Goal: Task Accomplishment & Management: Manage account settings

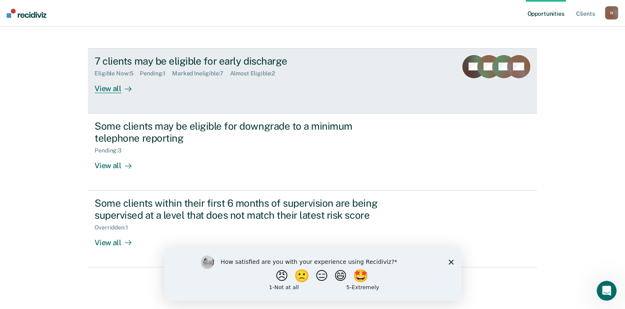
scroll to position [190, 0]
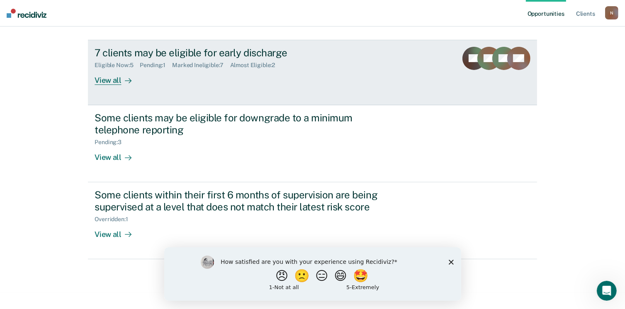
click at [106, 83] on div "View all" at bounding box center [118, 77] width 46 height 16
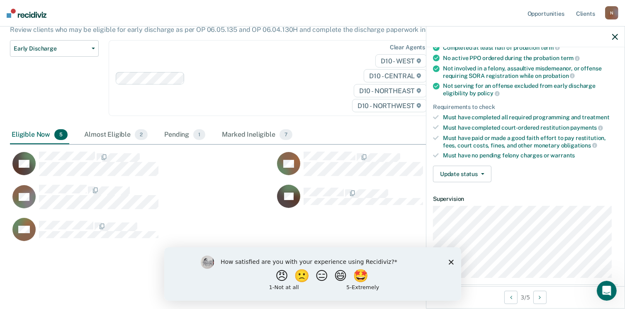
scroll to position [83, 0]
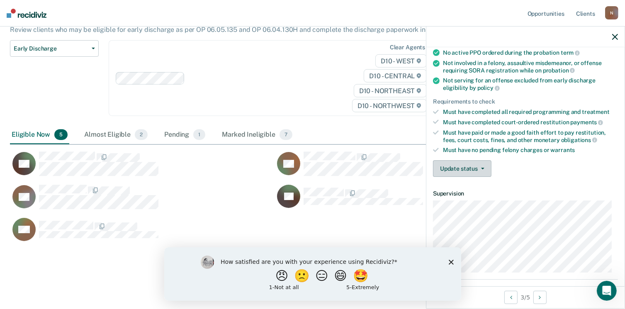
click at [471, 170] on button "Update status" at bounding box center [462, 168] width 58 height 17
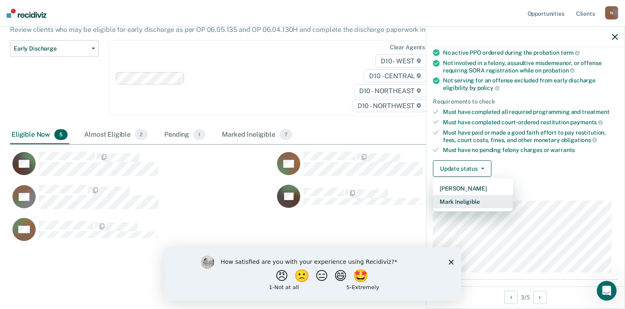
click at [474, 198] on button "Mark Ineligible" at bounding box center [473, 201] width 80 height 13
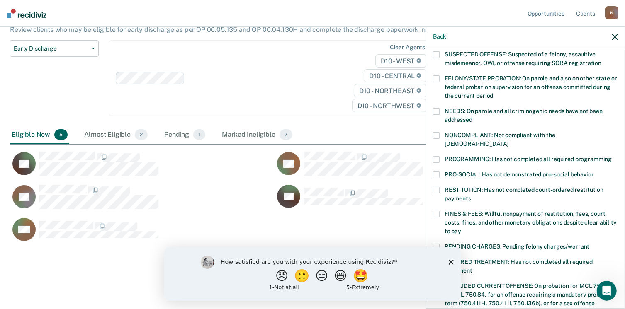
click at [438, 134] on span at bounding box center [436, 135] width 7 height 7
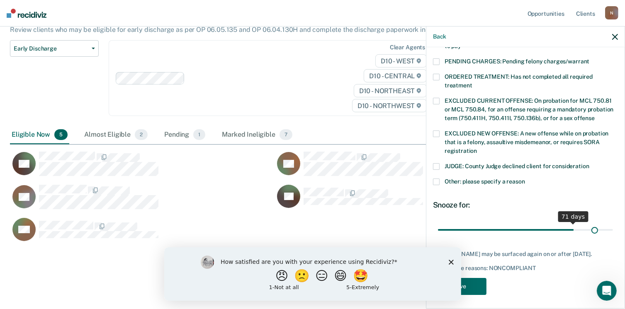
scroll to position [268, 0]
drag, startPoint x: 496, startPoint y: 221, endPoint x: 615, endPoint y: 221, distance: 119.8
type input "90"
click at [613, 223] on input "range" at bounding box center [525, 230] width 175 height 15
click at [438, 179] on span at bounding box center [436, 182] width 7 height 7
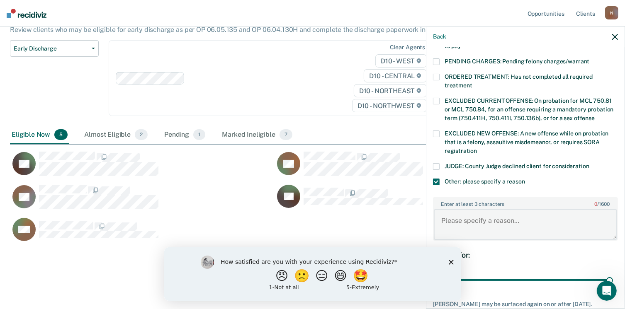
click at [469, 209] on textarea "Enter at least 3 characters 0 / 1600" at bounding box center [525, 224] width 183 height 31
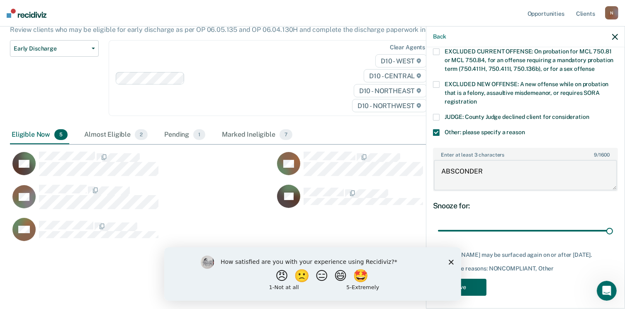
type textarea "ABSCONDER"
click at [465, 286] on button "Save" at bounding box center [459, 287] width 53 height 17
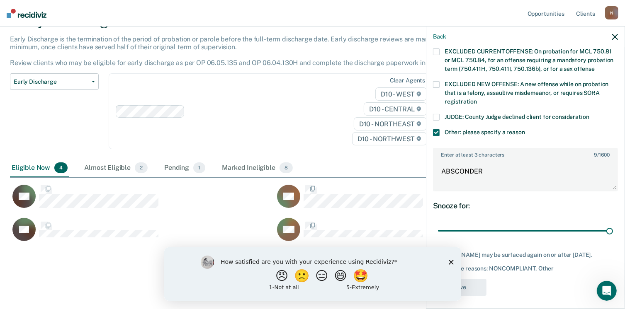
click at [449, 262] on icon "Close survey" at bounding box center [450, 262] width 5 height 5
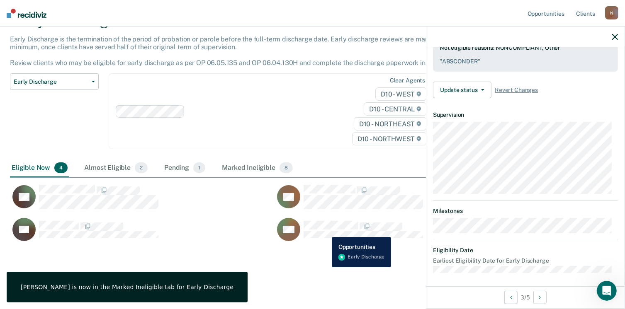
scroll to position [153, 0]
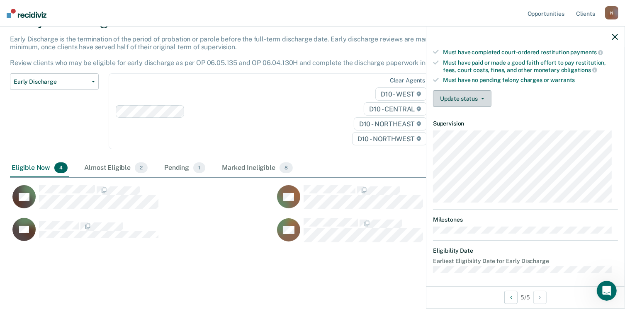
click at [463, 90] on button "Update status" at bounding box center [462, 98] width 58 height 17
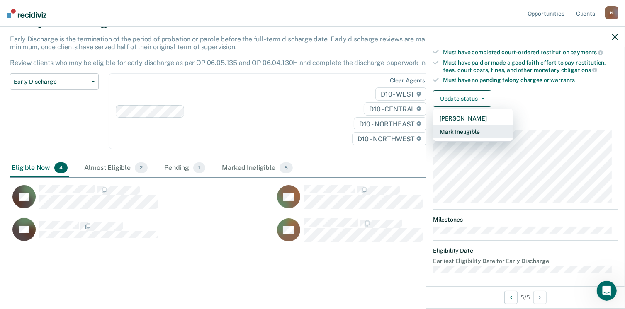
click at [487, 130] on button "Mark Ineligible" at bounding box center [473, 131] width 80 height 13
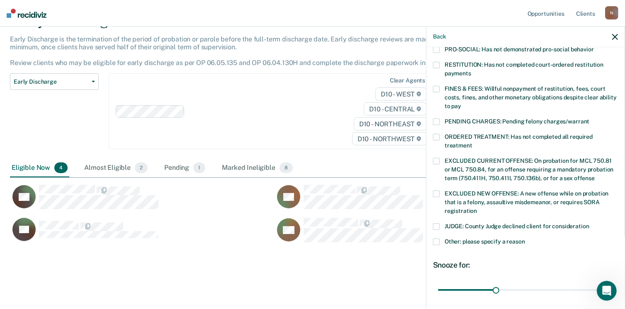
scroll to position [268, 0]
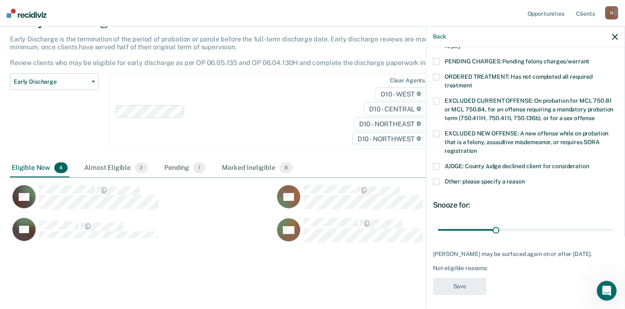
click at [440, 153] on div "EXCLUDED NEW OFFENSE: A new offense while on probation that is a felony, assaul…" at bounding box center [525, 147] width 185 height 33
click at [438, 163] on span at bounding box center [436, 166] width 7 height 7
click at [435, 131] on span at bounding box center [436, 134] width 7 height 7
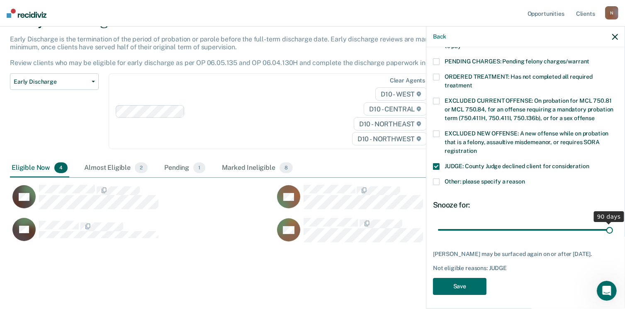
drag, startPoint x: 494, startPoint y: 222, endPoint x: 634, endPoint y: 229, distance: 139.5
type input "90"
click at [613, 229] on input "range" at bounding box center [525, 230] width 175 height 15
click at [473, 280] on button "Save" at bounding box center [459, 286] width 53 height 17
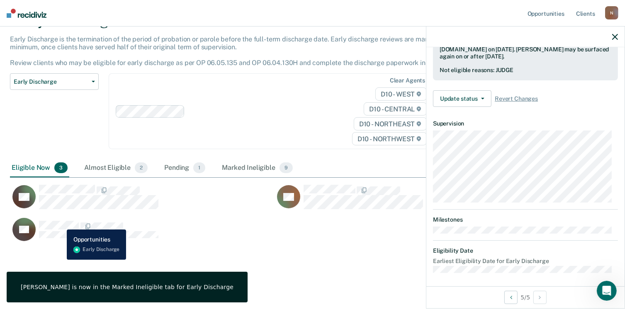
scroll to position [153, 0]
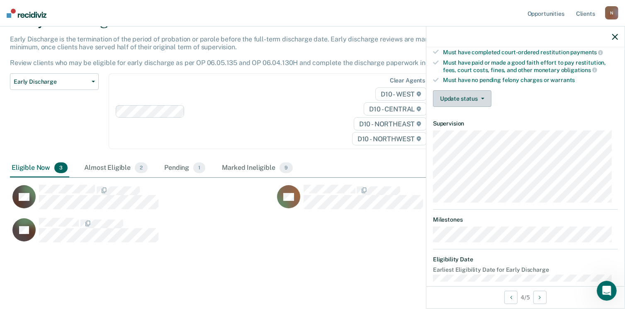
click at [447, 100] on button "Update status" at bounding box center [462, 98] width 58 height 17
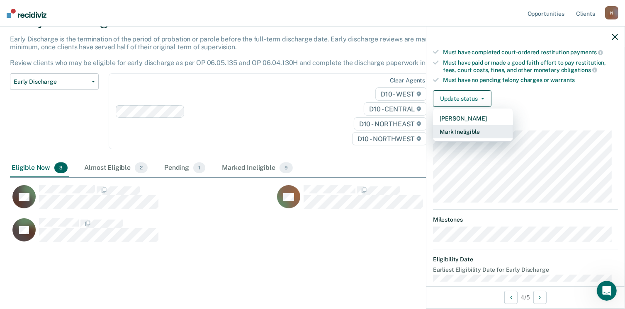
click at [460, 129] on button "Mark Ineligible" at bounding box center [473, 131] width 80 height 13
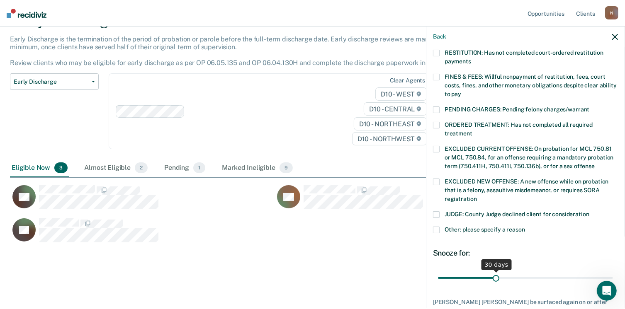
scroll to position [261, 0]
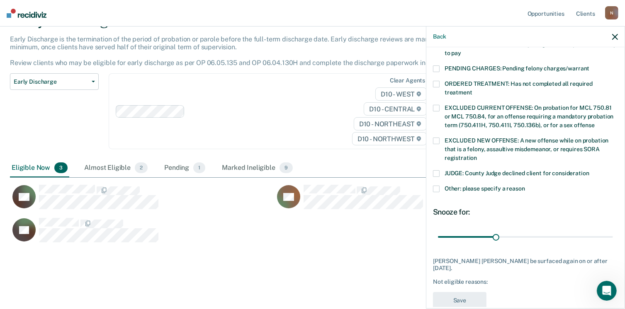
click at [437, 186] on span at bounding box center [436, 189] width 7 height 7
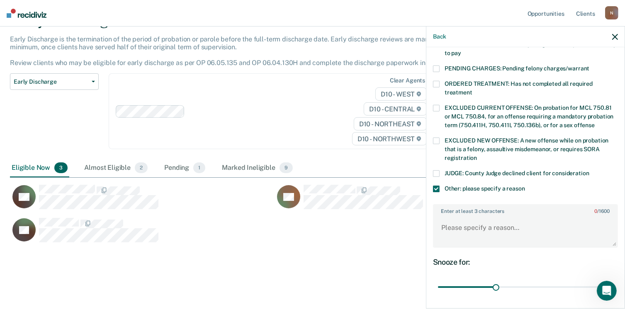
click at [439, 186] on span at bounding box center [436, 189] width 7 height 7
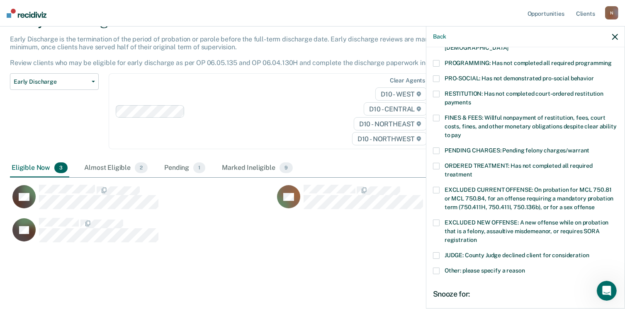
scroll to position [95, 0]
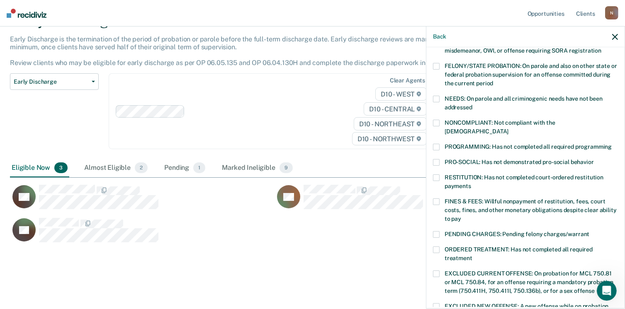
click at [439, 120] on span at bounding box center [436, 123] width 7 height 7
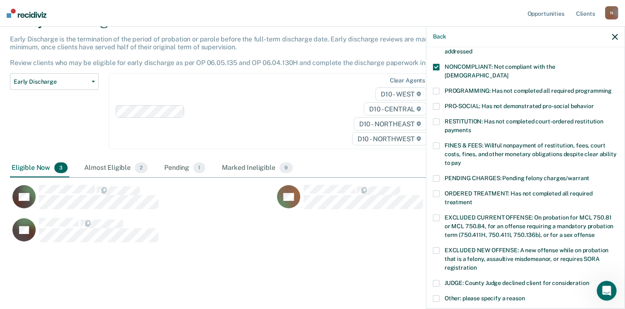
scroll to position [249, 0]
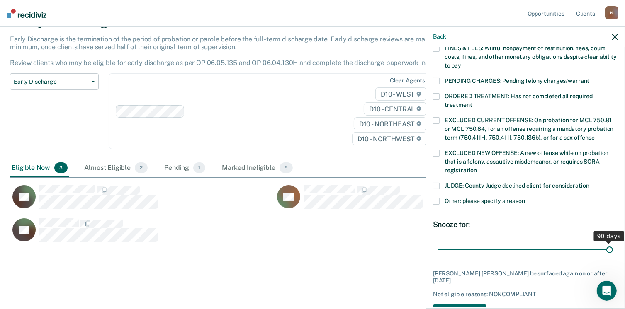
drag, startPoint x: 494, startPoint y: 237, endPoint x: 634, endPoint y: 238, distance: 139.8
type input "90"
click at [613, 243] on input "range" at bounding box center [525, 250] width 175 height 15
click at [438, 198] on span at bounding box center [436, 201] width 7 height 7
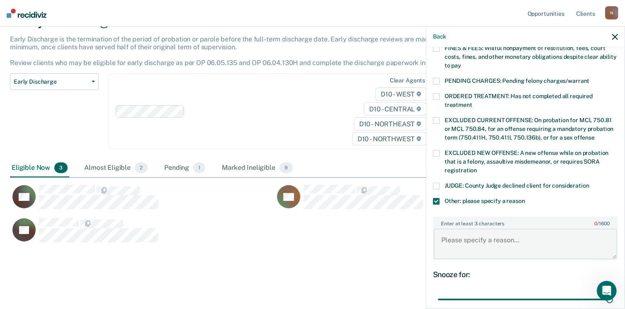
click at [486, 236] on textarea "Enter at least 3 characters 0 / 1600" at bounding box center [525, 244] width 183 height 31
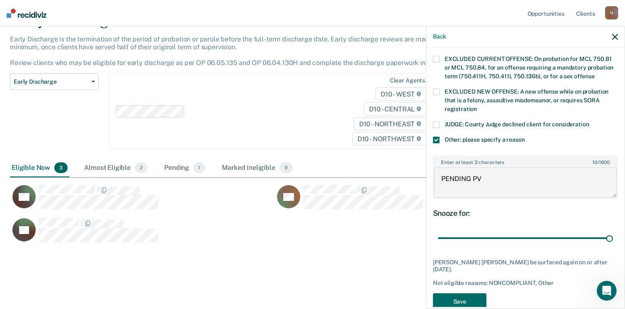
scroll to position [311, 0]
type textarea "PENDING PV"
click at [457, 293] on button "Save" at bounding box center [459, 301] width 53 height 17
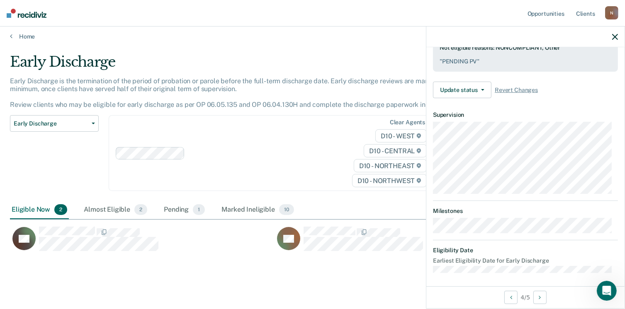
scroll to position [0, 0]
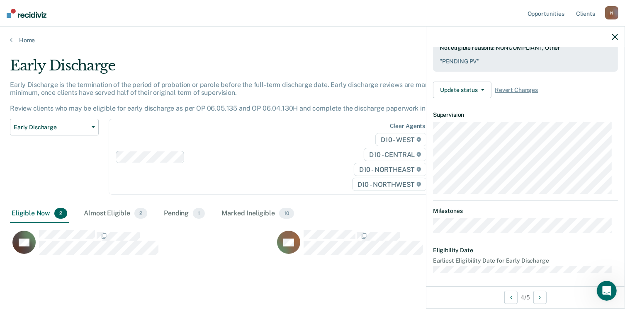
click at [617, 38] on icon "button" at bounding box center [615, 37] width 6 height 6
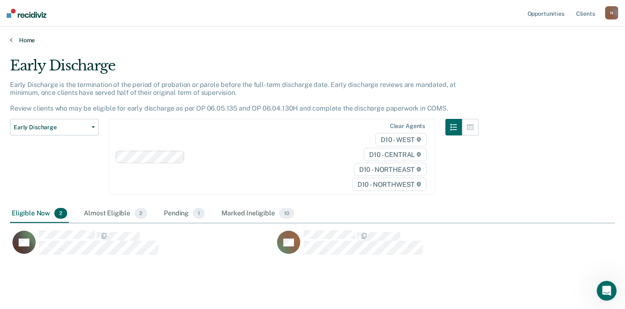
click at [18, 37] on link "Home" at bounding box center [312, 39] width 605 height 7
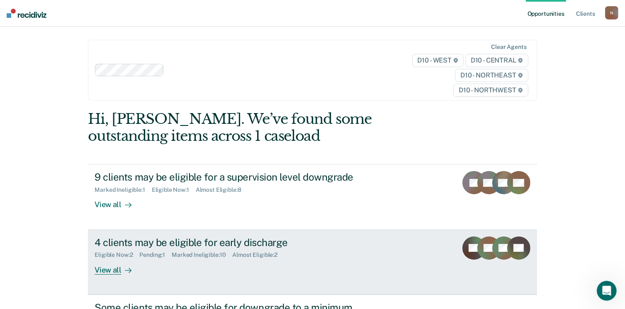
scroll to position [124, 0]
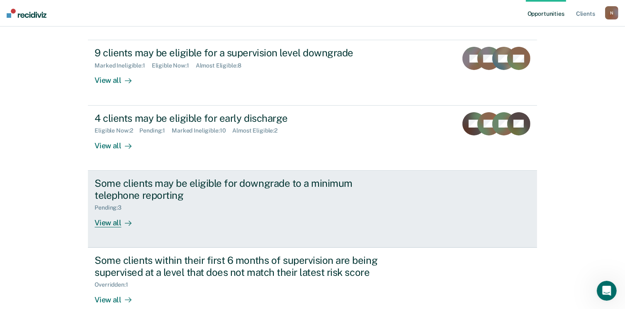
click at [218, 187] on div "Some clients may be eligible for downgrade to a minimum telephone reporting" at bounding box center [240, 189] width 291 height 24
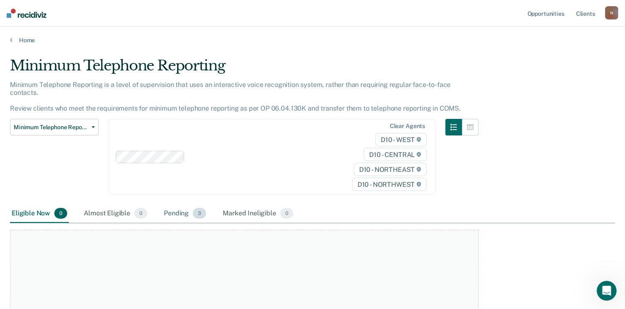
click at [172, 205] on div "Pending 3" at bounding box center [185, 214] width 46 height 18
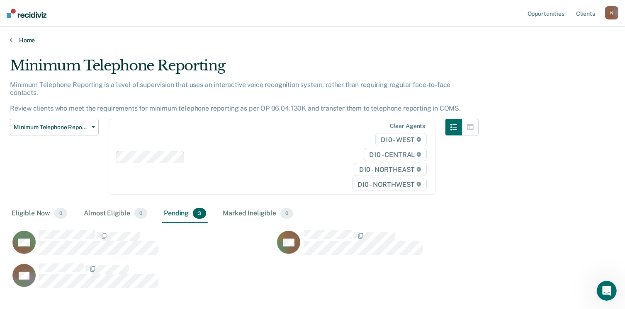
click at [26, 41] on link "Home" at bounding box center [312, 39] width 605 height 7
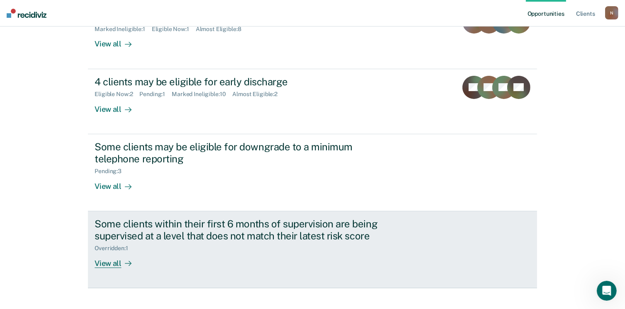
scroll to position [190, 0]
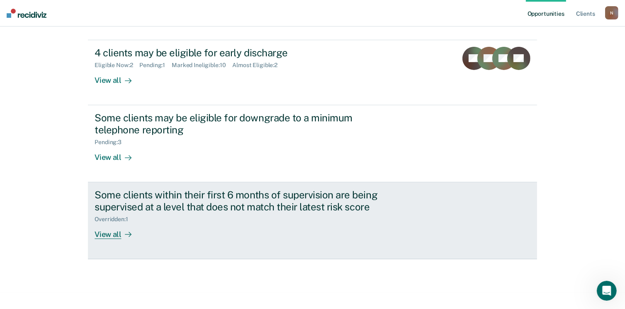
click at [225, 202] on div "Some clients within their first 6 months of supervision are being supervised at…" at bounding box center [240, 201] width 291 height 24
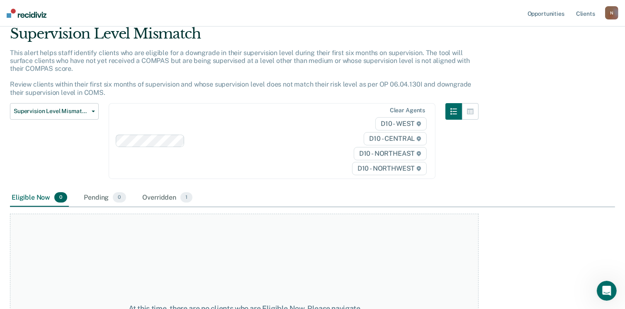
scroll to position [83, 0]
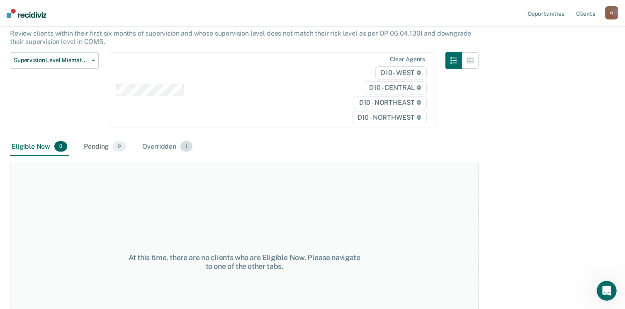
click at [166, 142] on div "Overridden 1" at bounding box center [167, 147] width 53 height 18
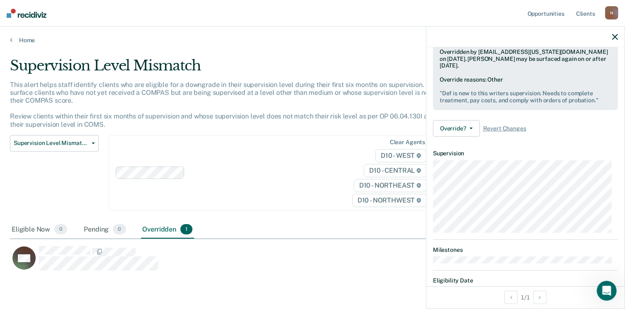
scroll to position [199, 0]
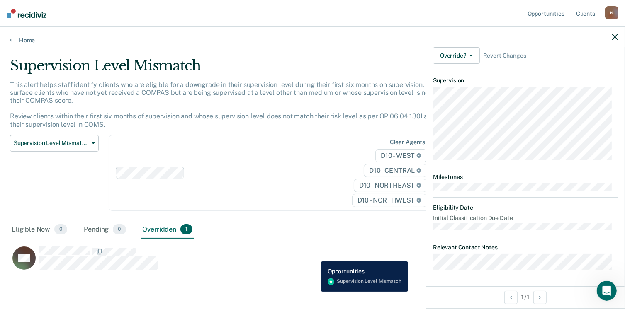
click at [315, 255] on div "MB" at bounding box center [270, 258] width 520 height 25
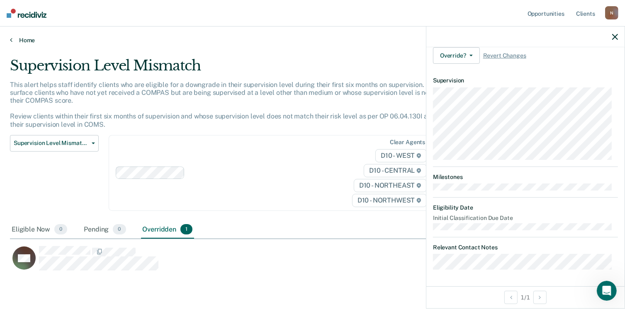
click at [20, 40] on link "Home" at bounding box center [312, 39] width 605 height 7
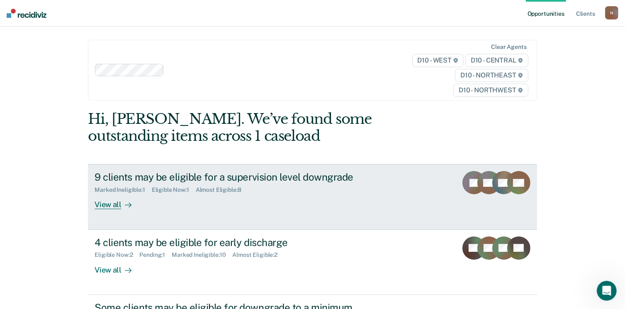
click at [254, 181] on div "9 clients may be eligible for a supervision level downgrade" at bounding box center [240, 177] width 291 height 12
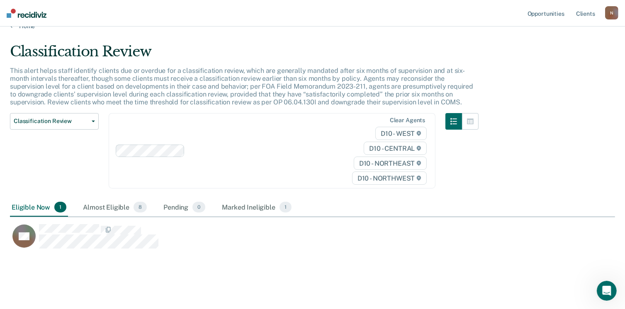
scroll to position [20, 0]
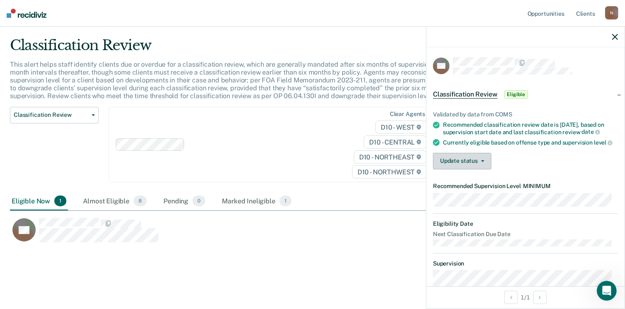
click at [459, 170] on button "Update status" at bounding box center [462, 161] width 58 height 17
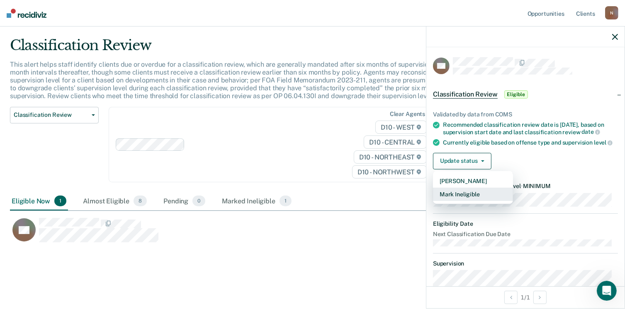
click at [468, 201] on button "Mark Ineligible" at bounding box center [473, 194] width 80 height 13
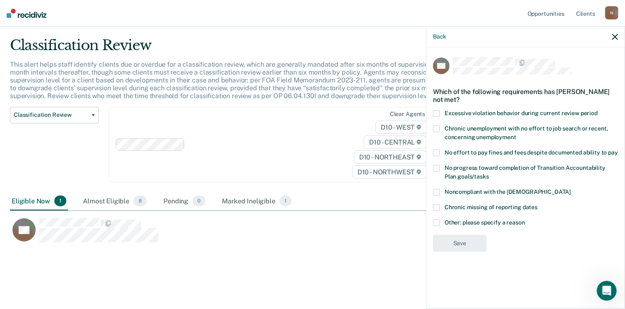
click at [435, 154] on span at bounding box center [436, 153] width 7 height 7
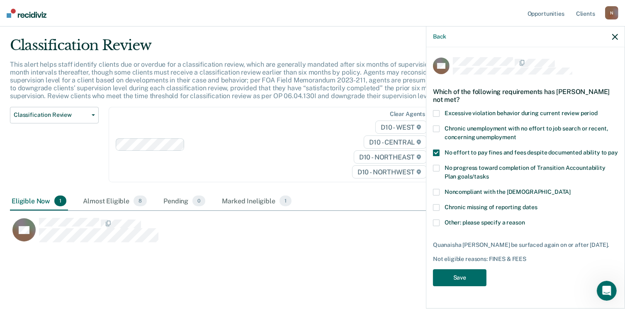
click at [436, 170] on span at bounding box center [436, 168] width 7 height 7
click at [435, 131] on span at bounding box center [436, 129] width 7 height 7
click at [463, 281] on button "Save" at bounding box center [459, 278] width 53 height 17
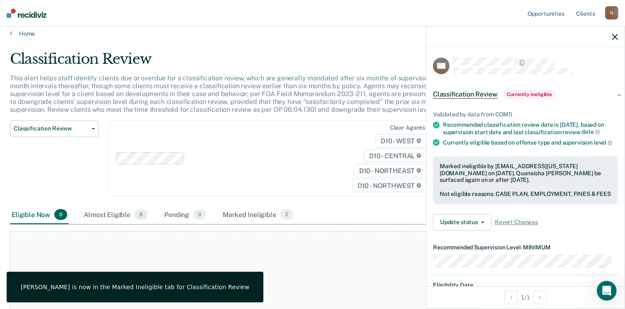
scroll to position [0, 0]
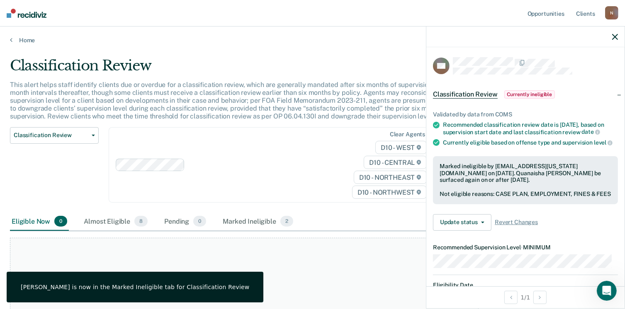
click at [614, 37] on icon "button" at bounding box center [615, 37] width 6 height 6
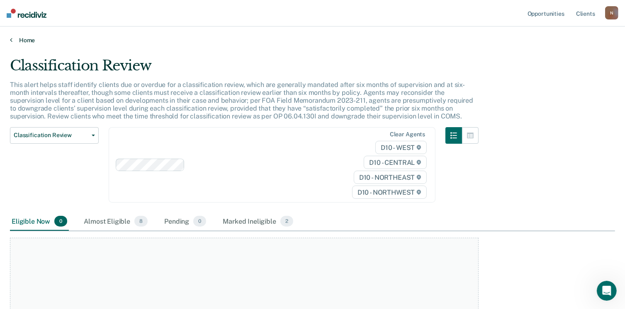
click at [22, 42] on link "Home" at bounding box center [312, 39] width 605 height 7
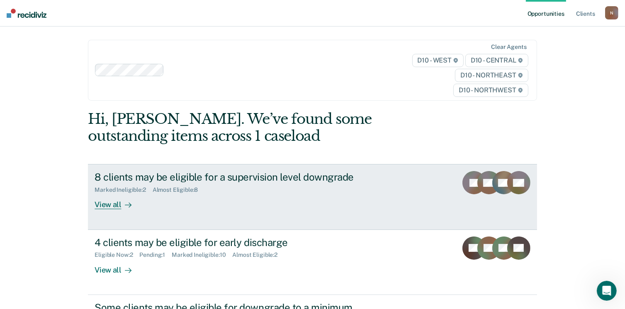
click at [299, 178] on div "8 clients may be eligible for a supervision level downgrade" at bounding box center [240, 177] width 291 height 12
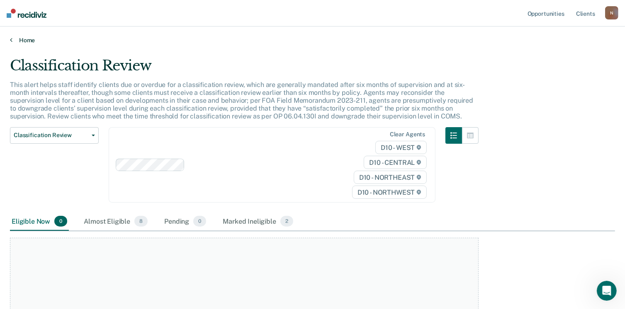
click at [19, 42] on link "Home" at bounding box center [312, 39] width 605 height 7
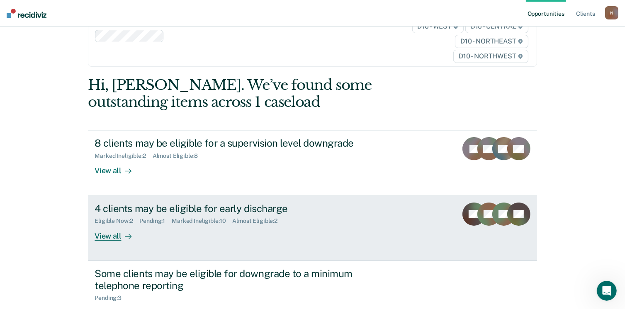
scroll to position [83, 0]
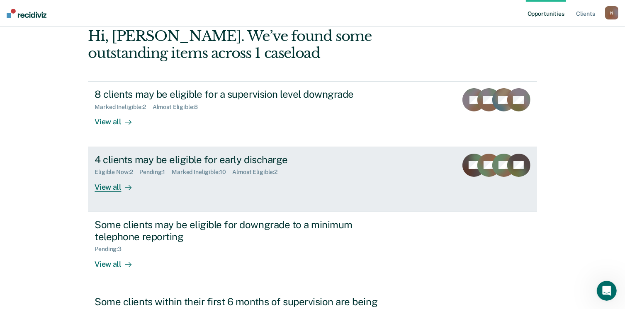
click at [219, 157] on div "4 clients may be eligible for early discharge" at bounding box center [240, 160] width 291 height 12
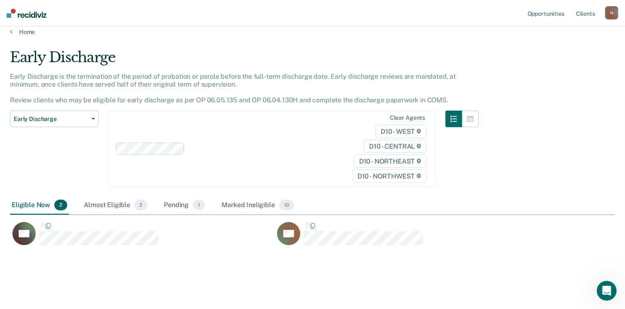
scroll to position [12, 0]
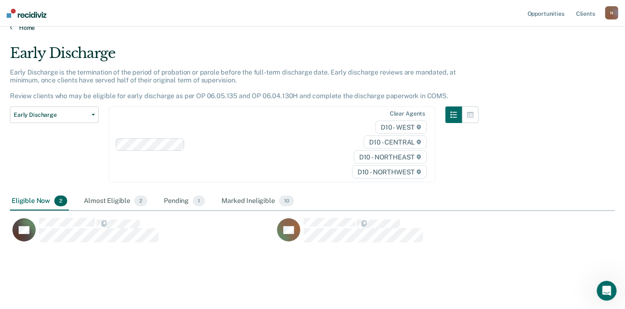
click at [26, 30] on link "Home" at bounding box center [312, 27] width 605 height 7
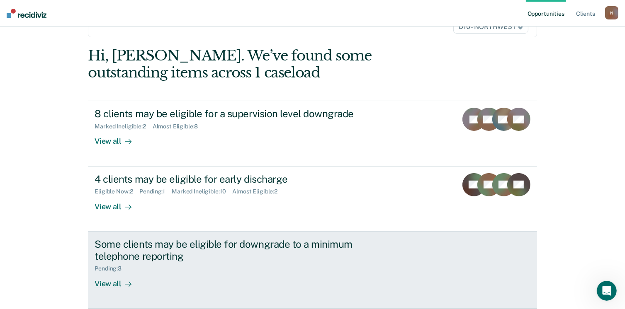
scroll to position [124, 0]
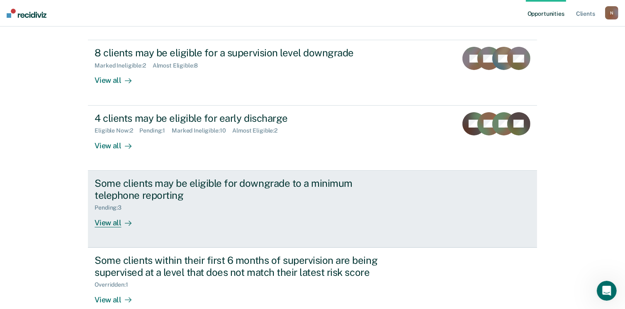
click at [139, 191] on div "Some clients may be eligible for downgrade to a minimum telephone reporting" at bounding box center [240, 189] width 291 height 24
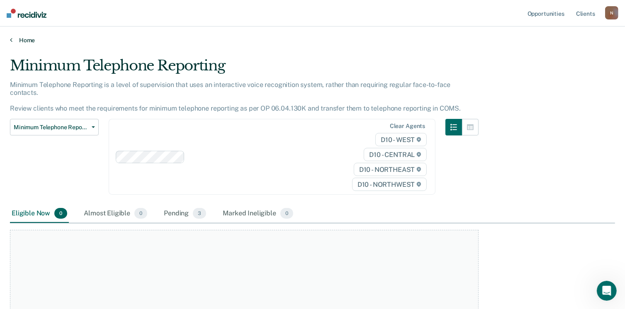
click at [24, 40] on link "Home" at bounding box center [312, 39] width 605 height 7
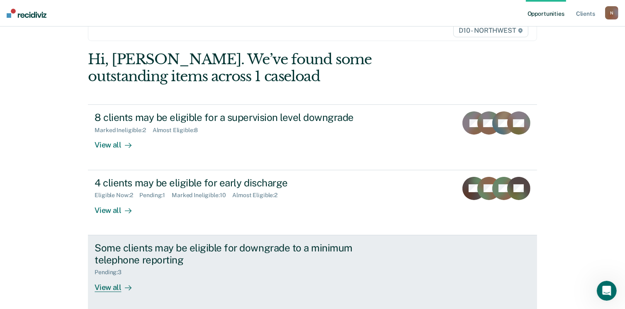
scroll to position [166, 0]
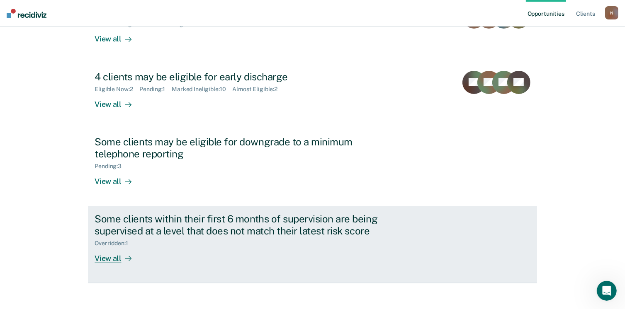
click at [141, 216] on div "Some clients within their first 6 months of supervision are being supervised at…" at bounding box center [240, 225] width 291 height 24
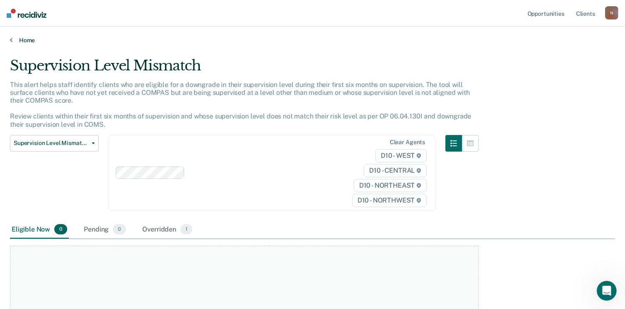
click at [26, 40] on link "Home" at bounding box center [312, 39] width 605 height 7
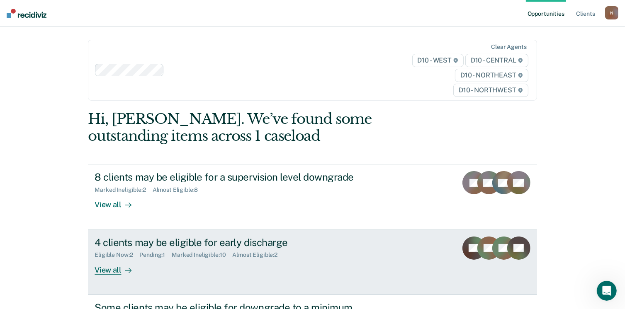
click at [130, 240] on div "4 clients may be eligible for early discharge" at bounding box center [240, 243] width 291 height 12
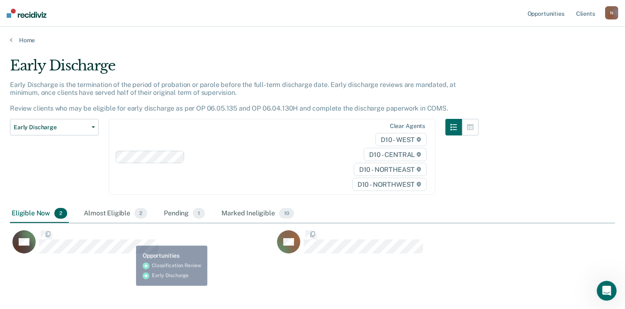
scroll to position [196, 599]
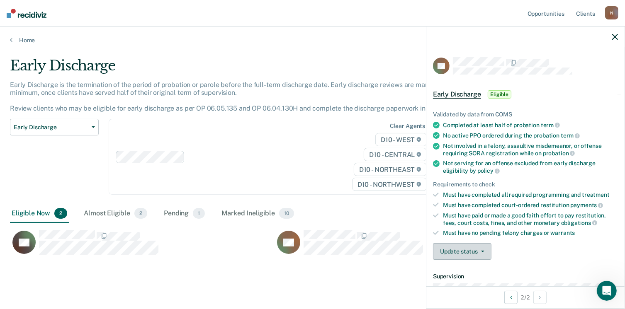
click at [459, 246] on button "Update status" at bounding box center [462, 251] width 58 height 17
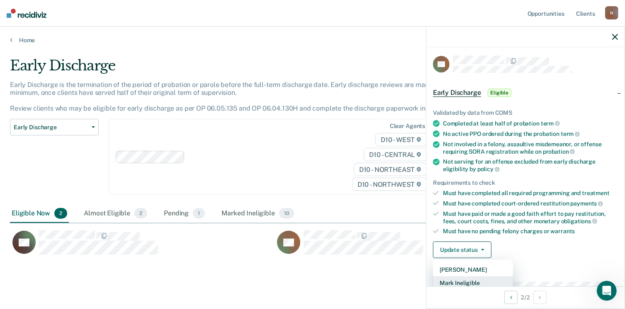
click at [459, 284] on button "Mark Ineligible" at bounding box center [473, 283] width 80 height 13
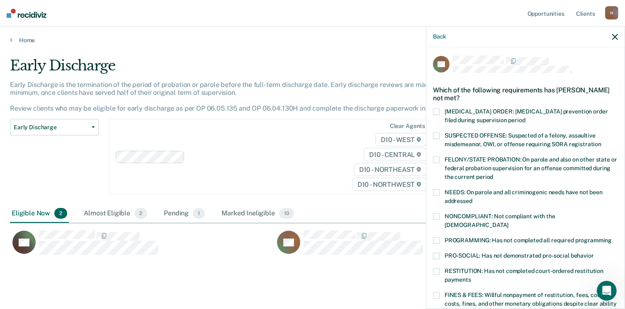
click at [438, 238] on span at bounding box center [436, 241] width 7 height 7
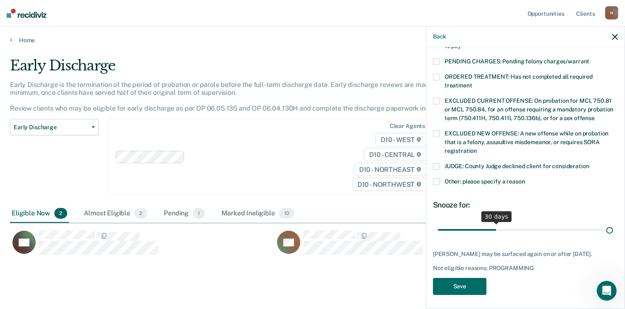
scroll to position [268, 0]
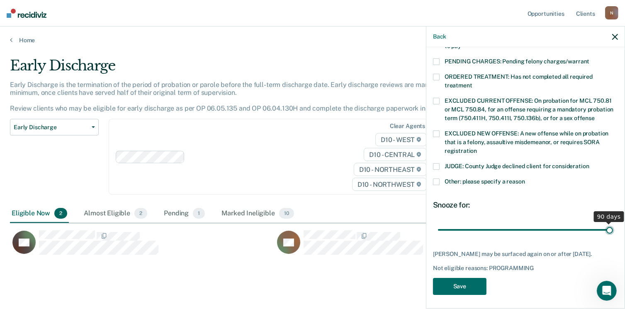
drag, startPoint x: 493, startPoint y: 221, endPoint x: 634, endPoint y: 213, distance: 140.8
type input "90"
click at [613, 223] on input "range" at bounding box center [525, 230] width 175 height 15
click at [466, 279] on button "Save" at bounding box center [459, 286] width 53 height 17
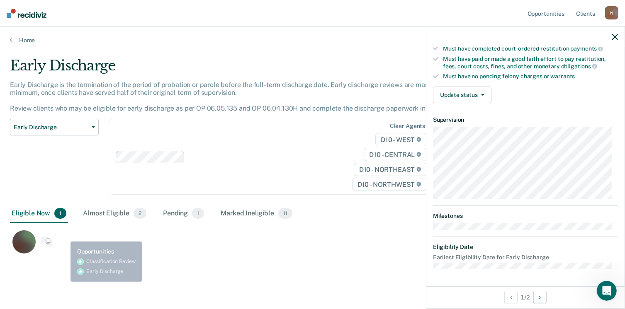
scroll to position [153, 0]
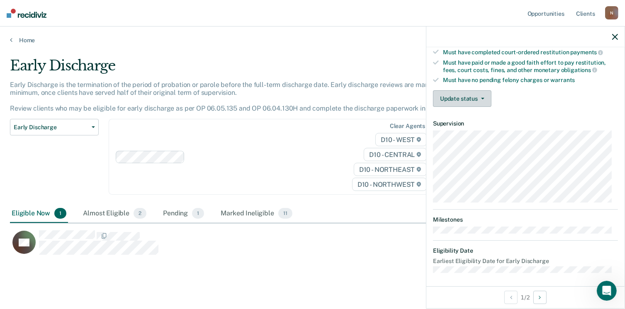
click at [454, 97] on button "Update status" at bounding box center [462, 98] width 58 height 17
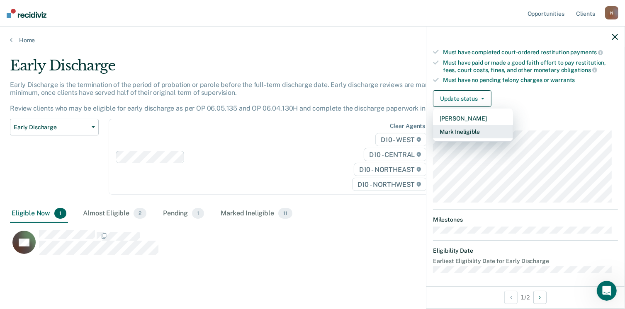
click at [462, 127] on button "Mark Ineligible" at bounding box center [473, 131] width 80 height 13
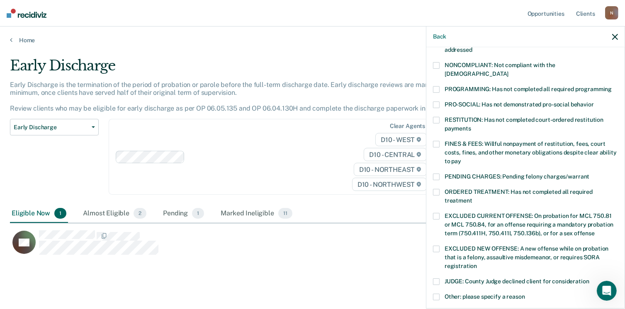
click at [438, 141] on span at bounding box center [436, 144] width 7 height 7
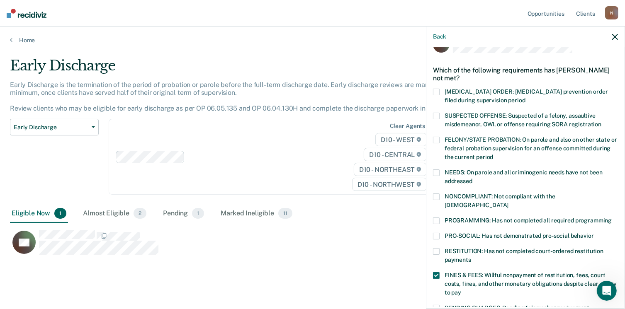
scroll to position [0, 0]
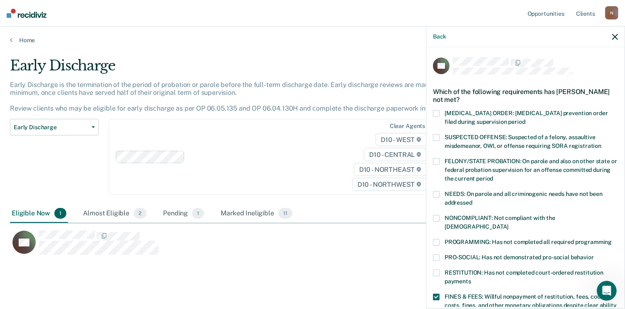
click at [440, 239] on label "PROGRAMMING: Has not completed all required programming" at bounding box center [525, 243] width 185 height 9
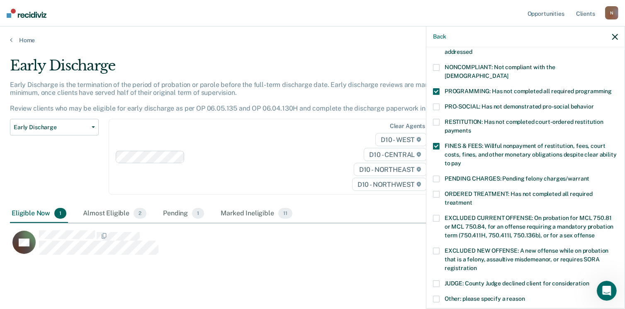
scroll to position [268, 0]
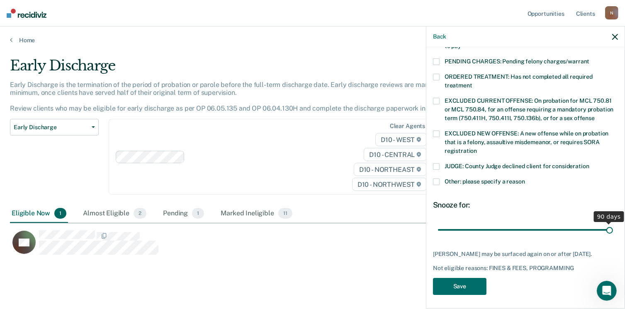
drag, startPoint x: 495, startPoint y: 219, endPoint x: 616, endPoint y: 210, distance: 121.5
type input "90"
click at [613, 223] on input "range" at bounding box center [525, 230] width 175 height 15
click at [452, 283] on button "Save" at bounding box center [459, 286] width 53 height 17
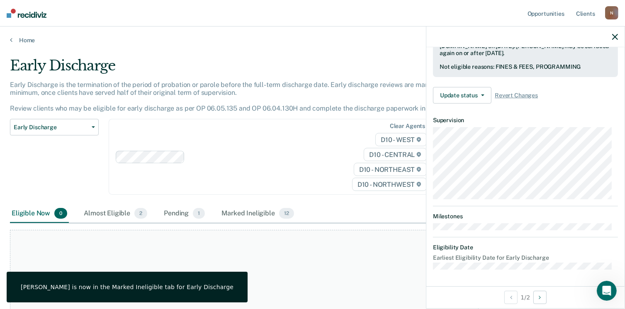
scroll to position [214, 0]
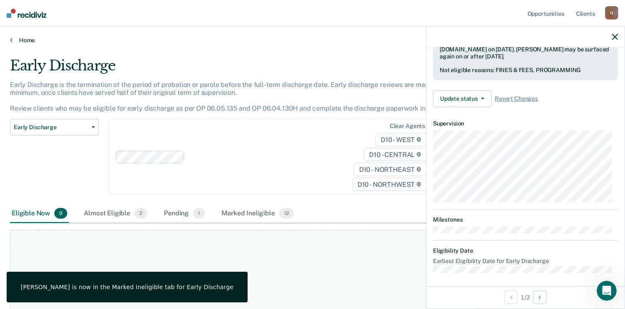
click at [28, 41] on link "Home" at bounding box center [312, 39] width 605 height 7
